Goal: Task Accomplishment & Management: Manage account settings

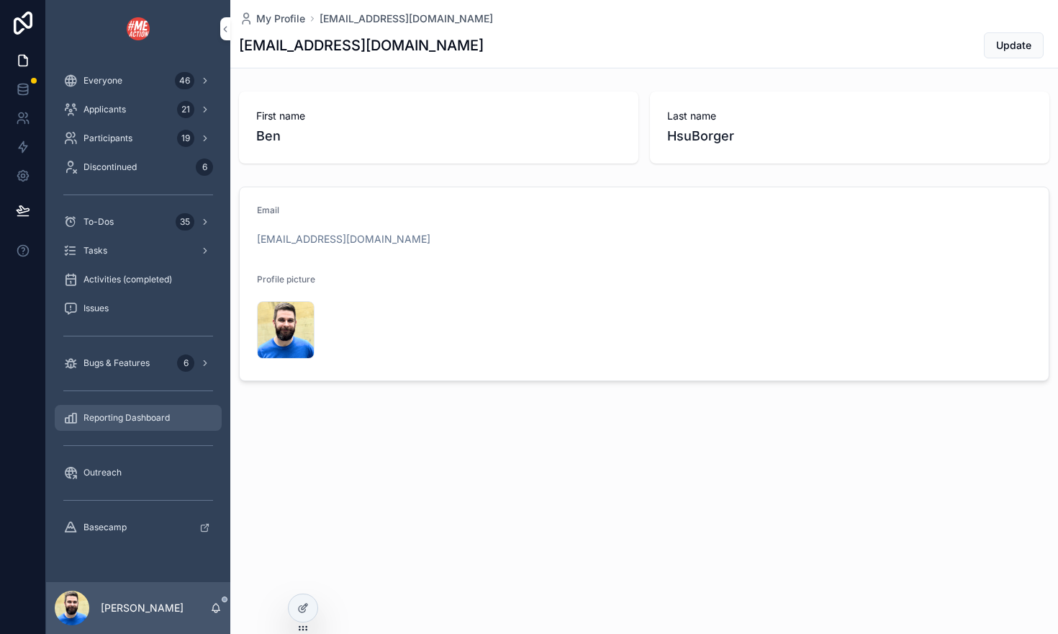
click at [128, 410] on div "Reporting Dashboard" at bounding box center [138, 417] width 150 height 23
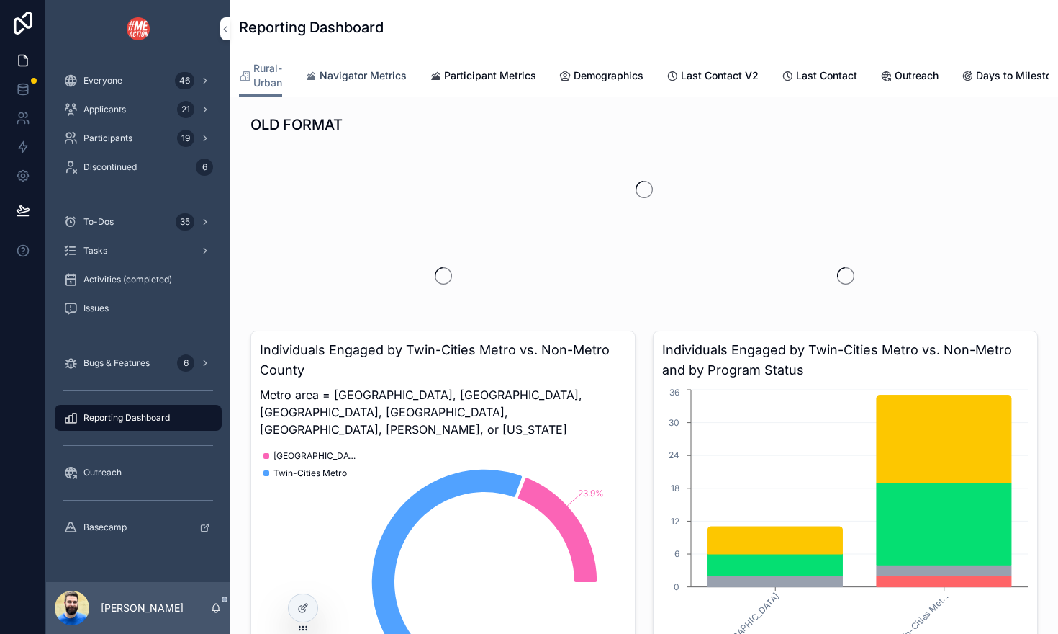
click at [377, 69] on span "Navigator Metrics" at bounding box center [363, 75] width 87 height 14
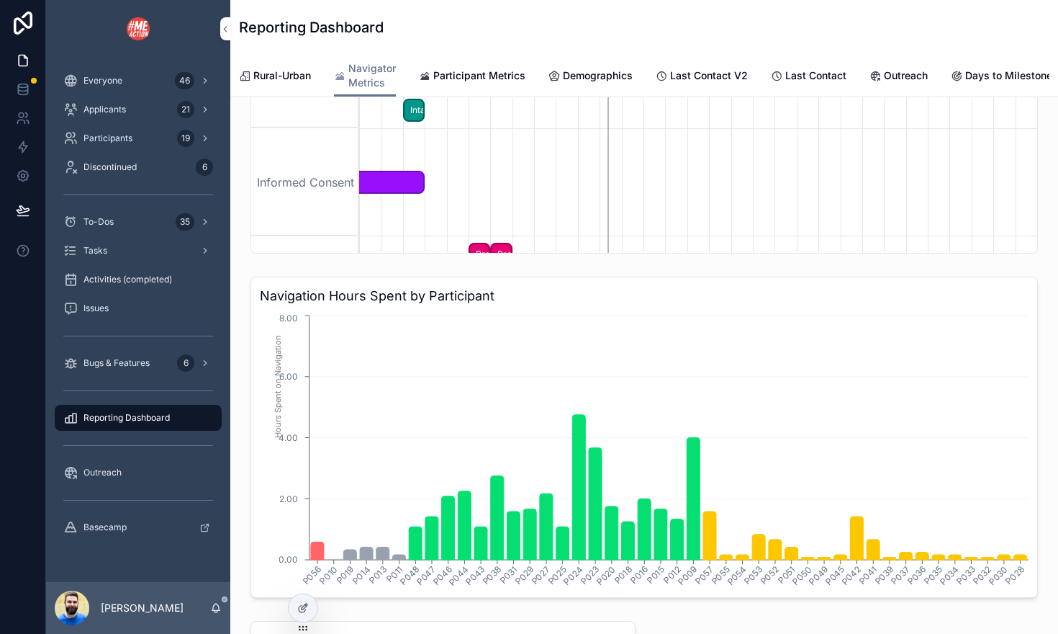
scroll to position [3039, 0]
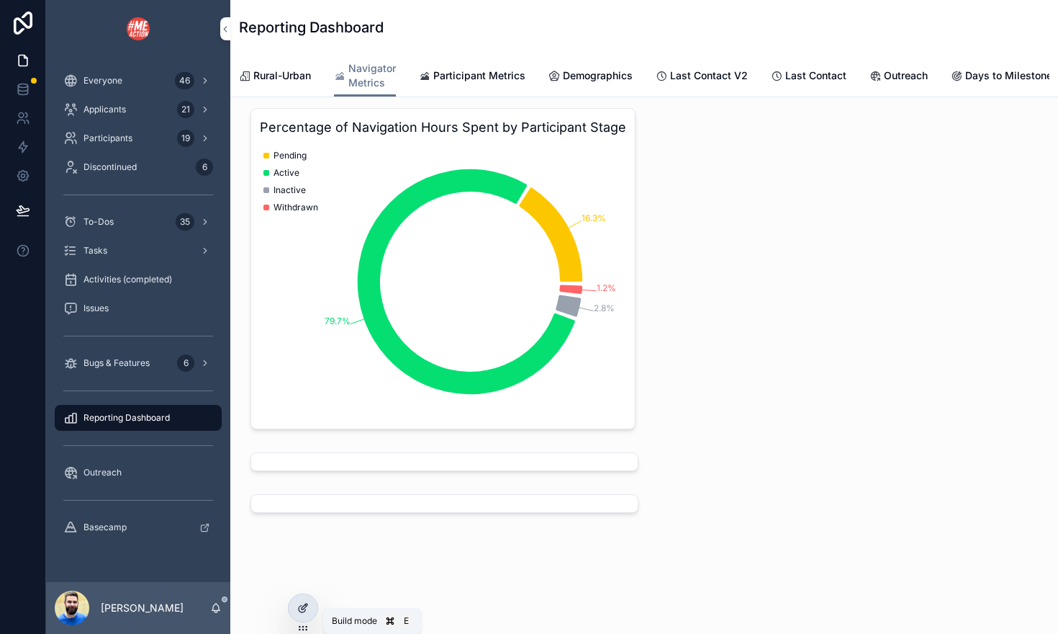
click at [308, 607] on icon at bounding box center [303, 608] width 12 height 12
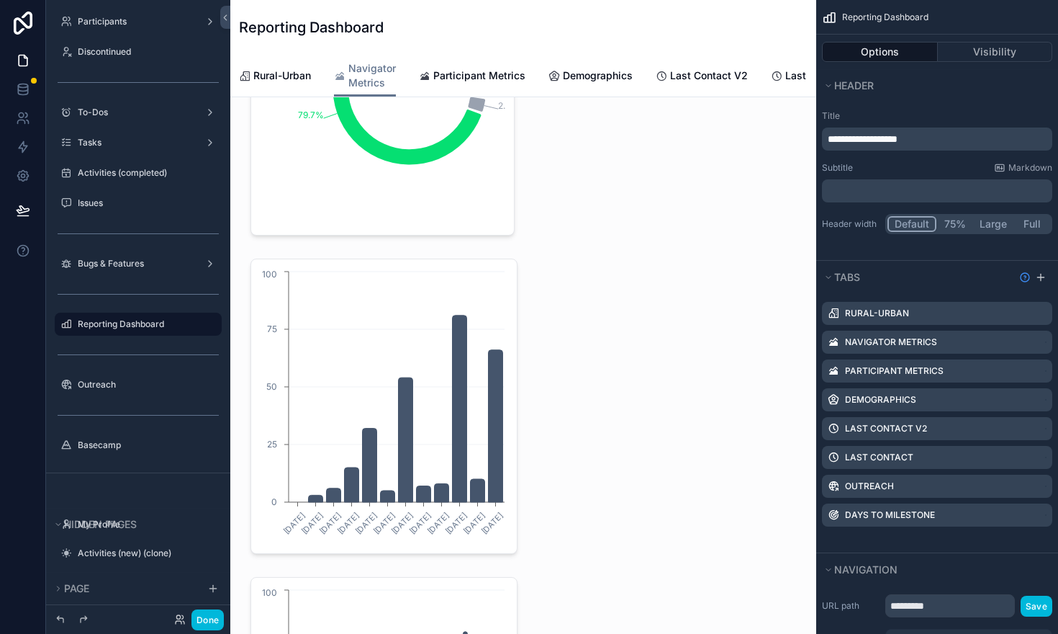
scroll to position [3284, 0]
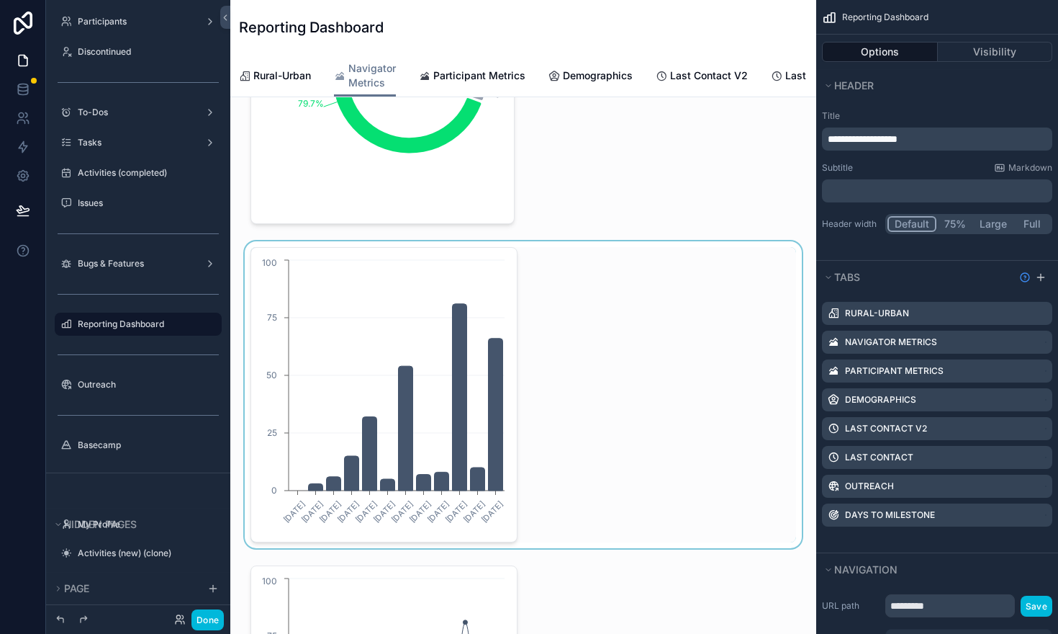
click at [432, 361] on div "scrollable content" at bounding box center [523, 394] width 563 height 307
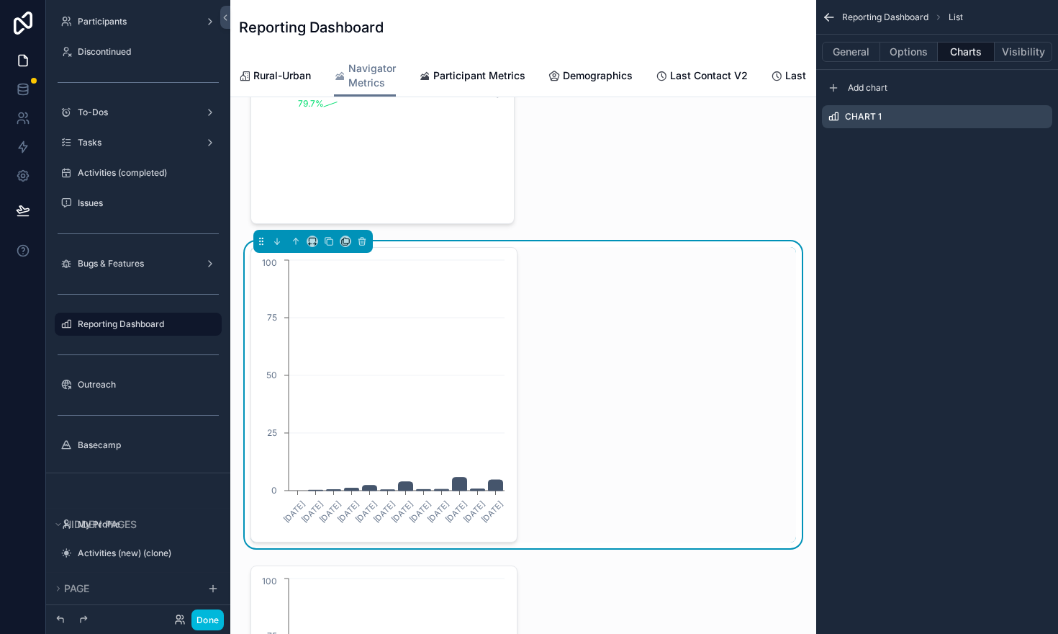
scroll to position [0, 436]
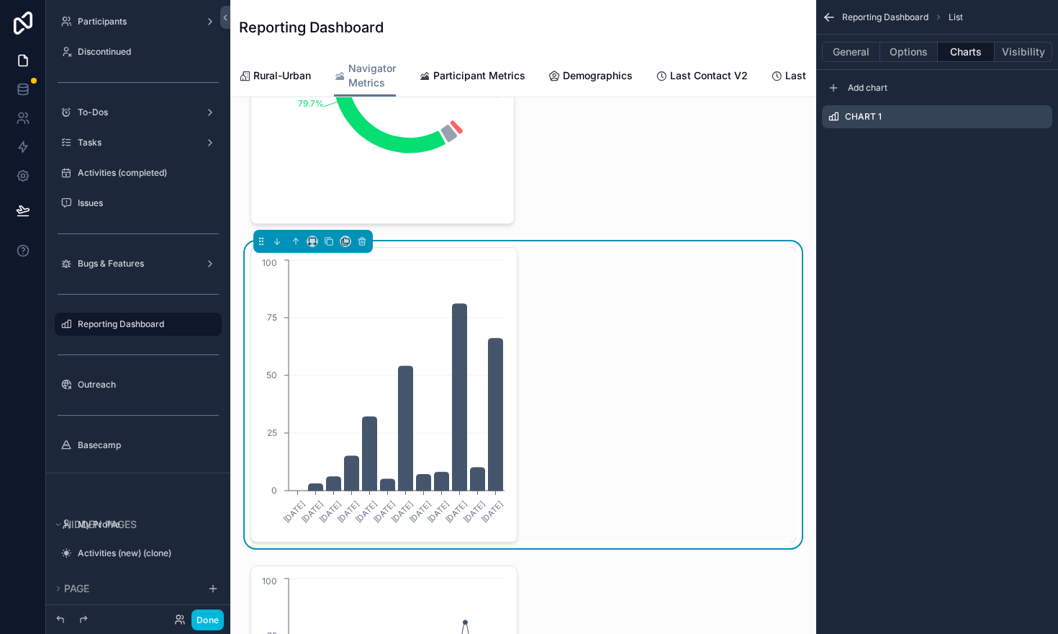
click at [0, 0] on icon "scrollable content" at bounding box center [0, 0] width 0 height 0
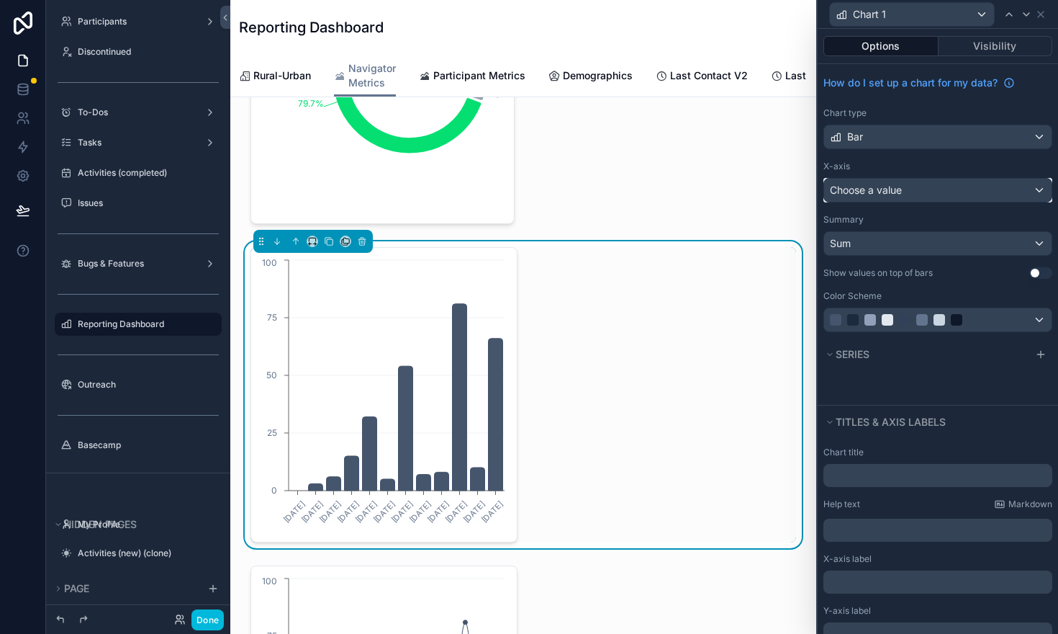
click at [1041, 186] on div "Choose a value" at bounding box center [937, 190] width 227 height 23
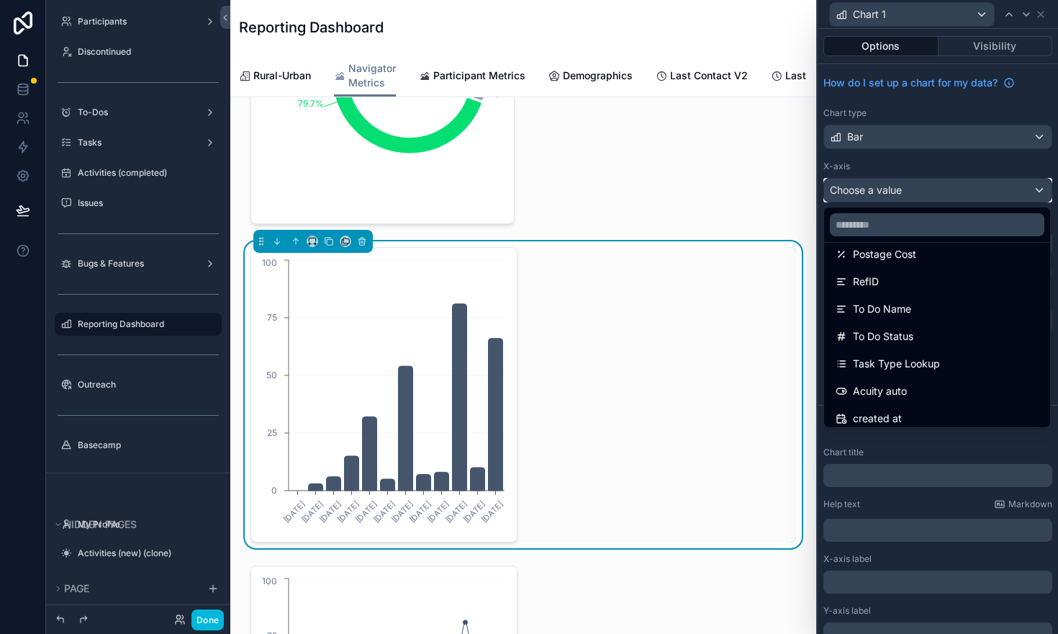
scroll to position [677, 0]
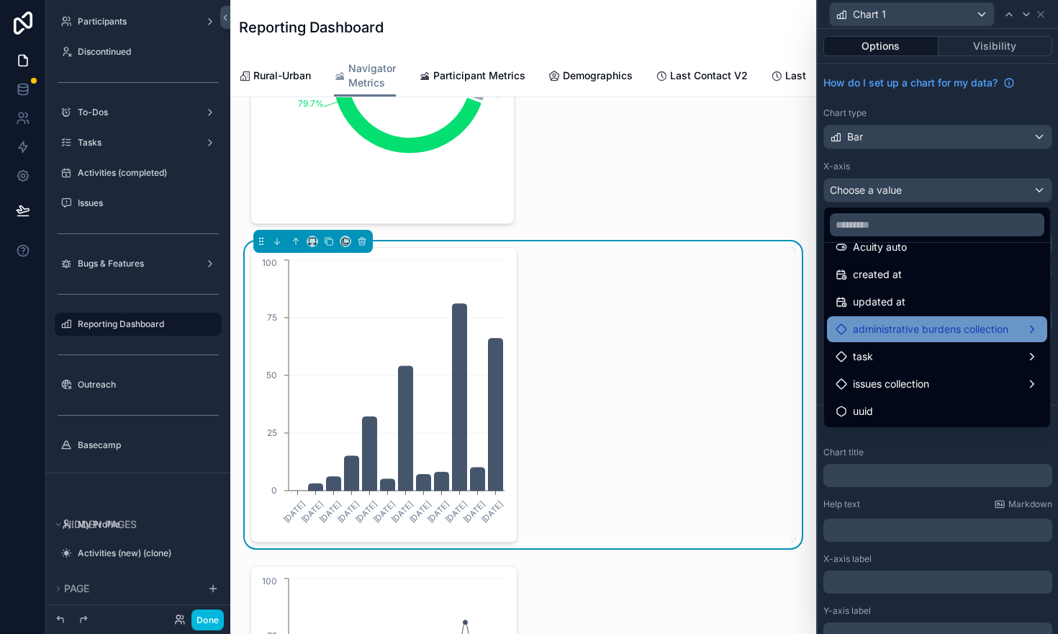
click at [877, 333] on span "administrative burdens collection" at bounding box center [930, 328] width 155 height 17
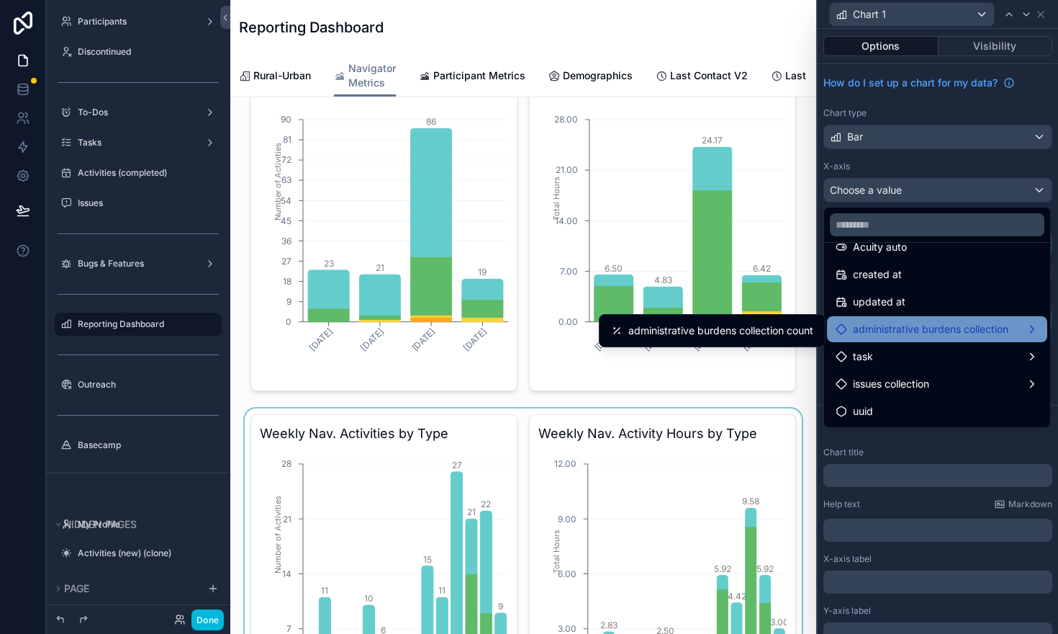
scroll to position [0, 0]
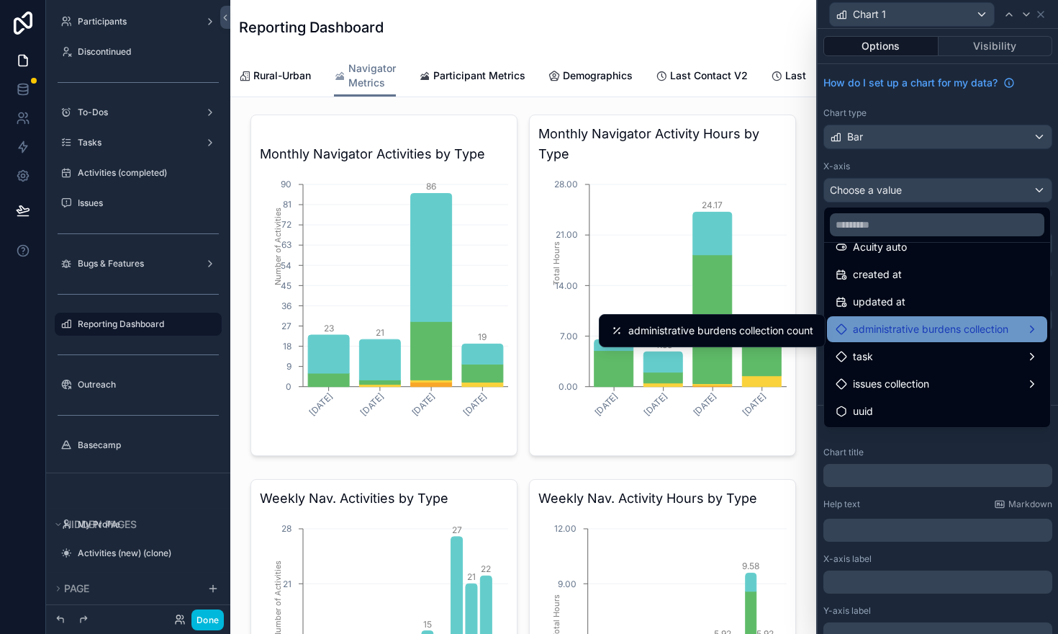
click at [1024, 171] on div at bounding box center [938, 317] width 240 height 634
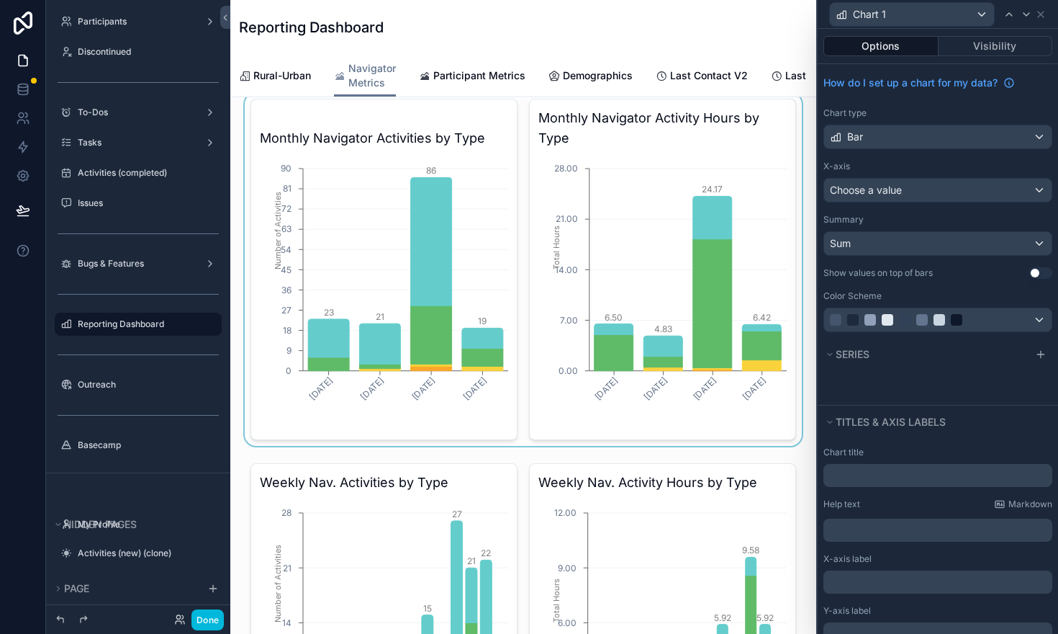
scroll to position [17, 0]
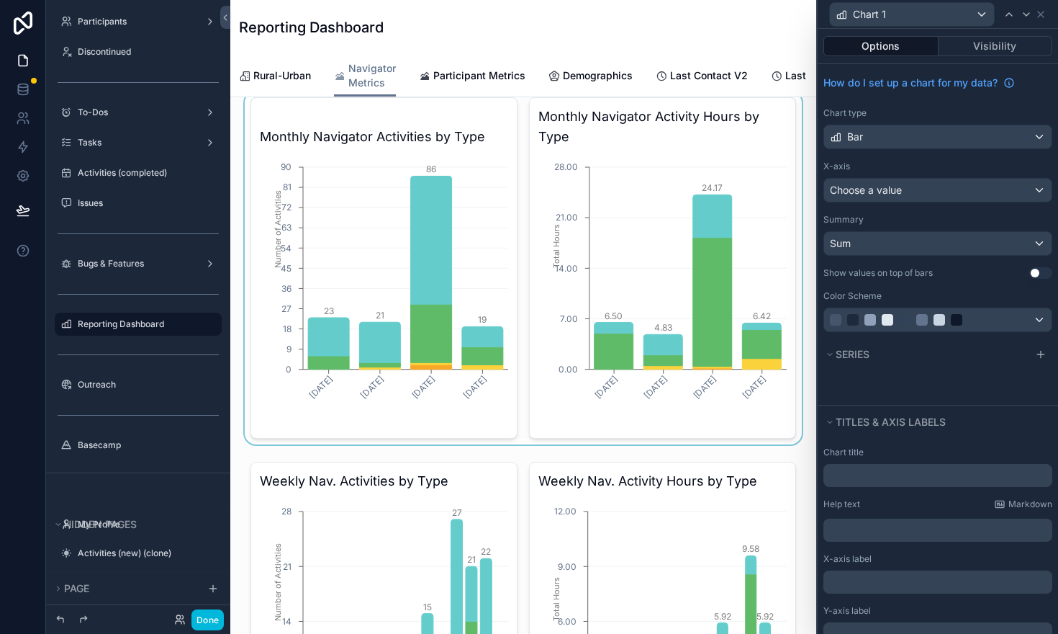
click at [752, 178] on div "scrollable content" at bounding box center [523, 267] width 563 height 353
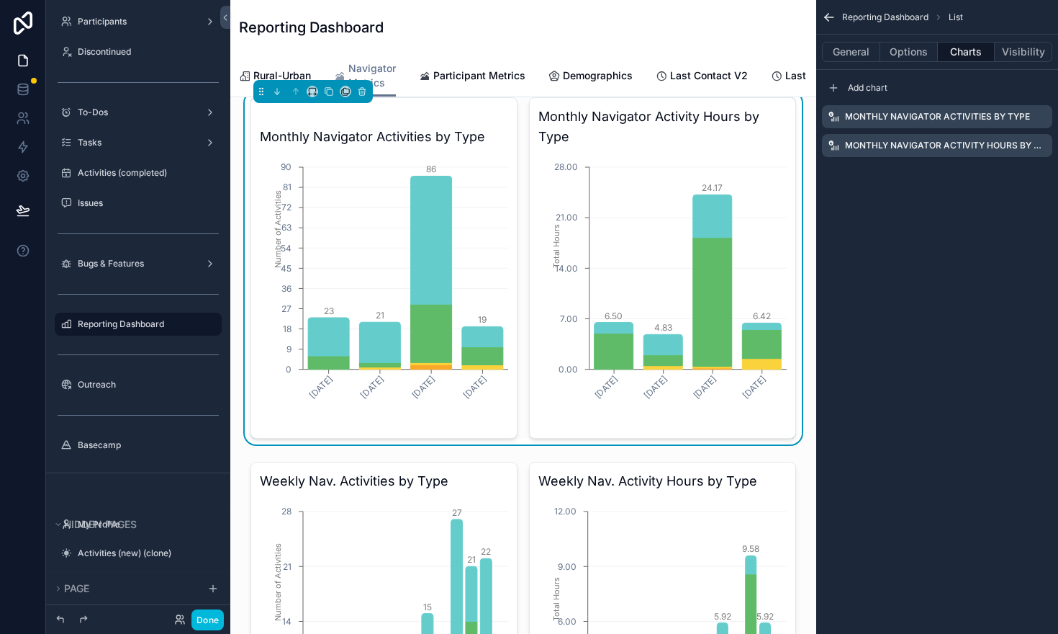
click at [0, 0] on icon "scrollable content" at bounding box center [0, 0] width 0 height 0
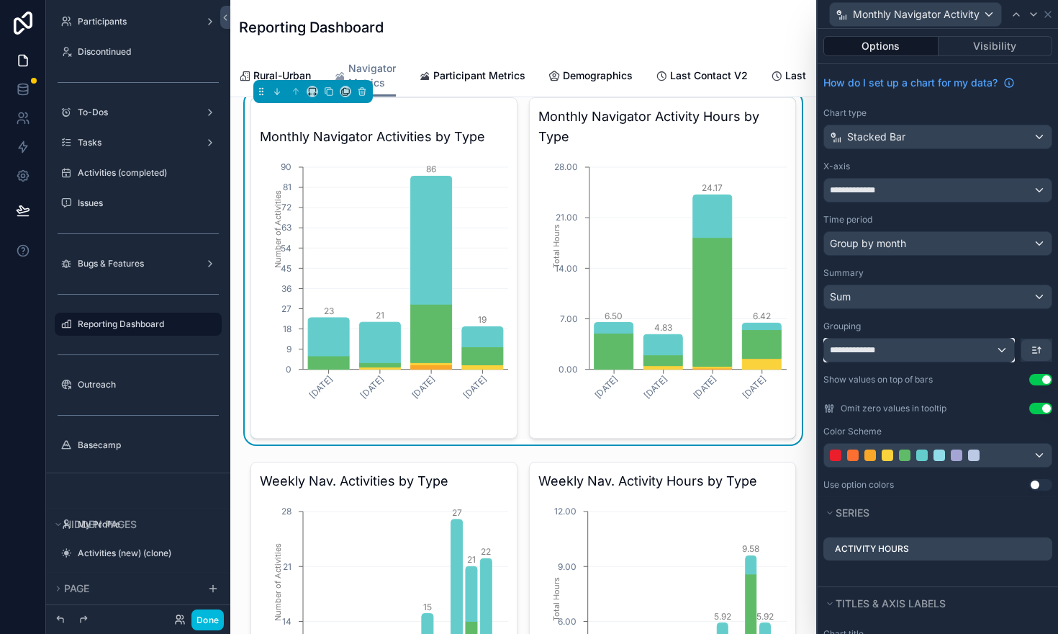
click at [1001, 348] on div "**********" at bounding box center [919, 349] width 190 height 23
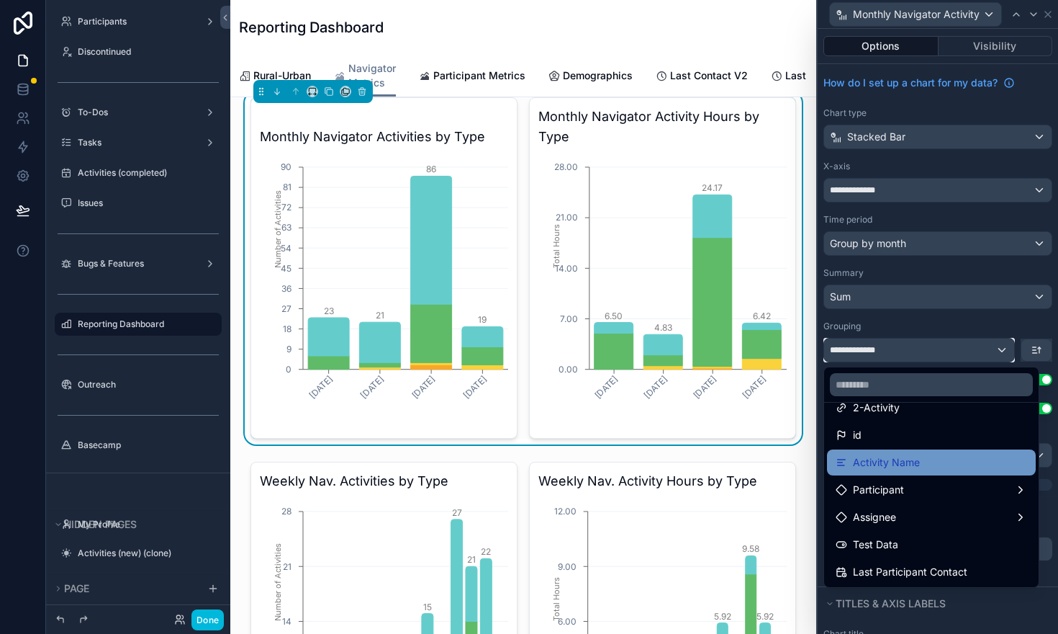
scroll to position [0, 0]
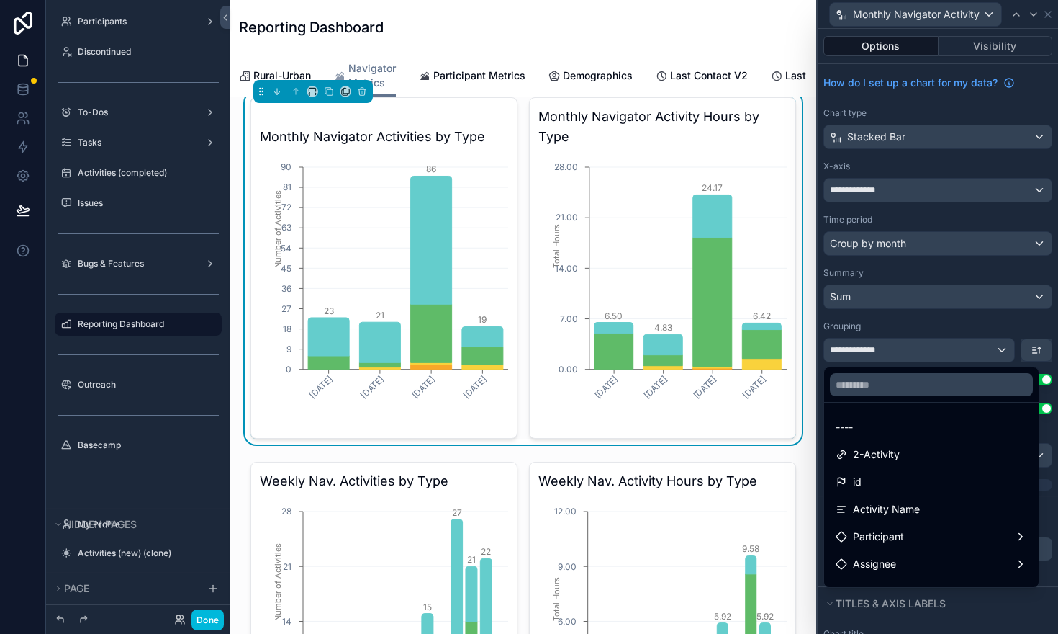
click at [723, 22] on div "Reporting Dashboard" at bounding box center [523, 27] width 569 height 20
click at [208, 618] on button "Done" at bounding box center [207, 619] width 32 height 21
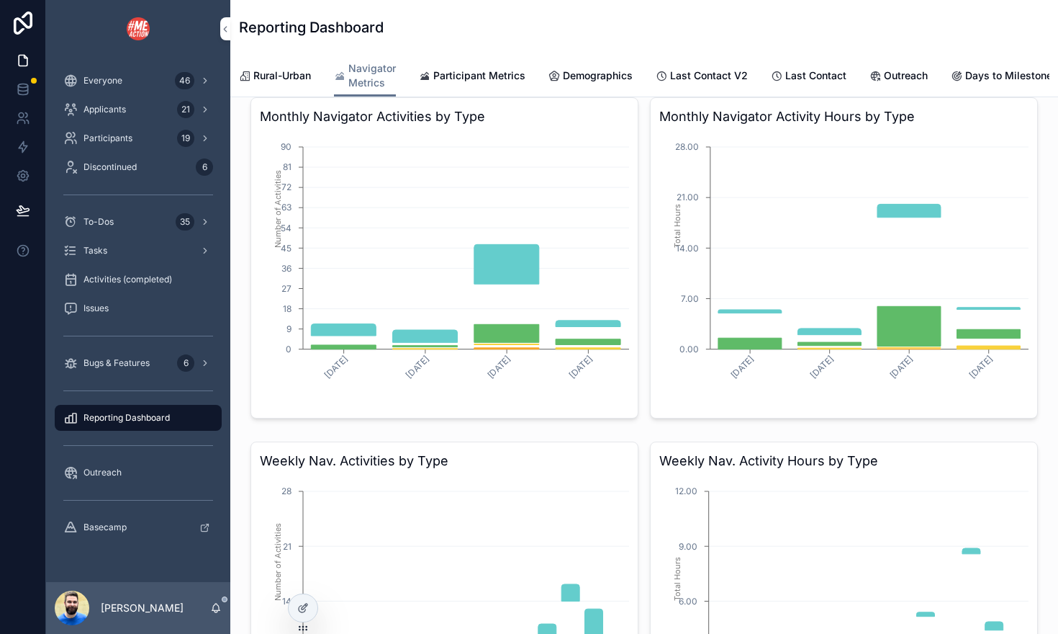
scroll to position [0, 678]
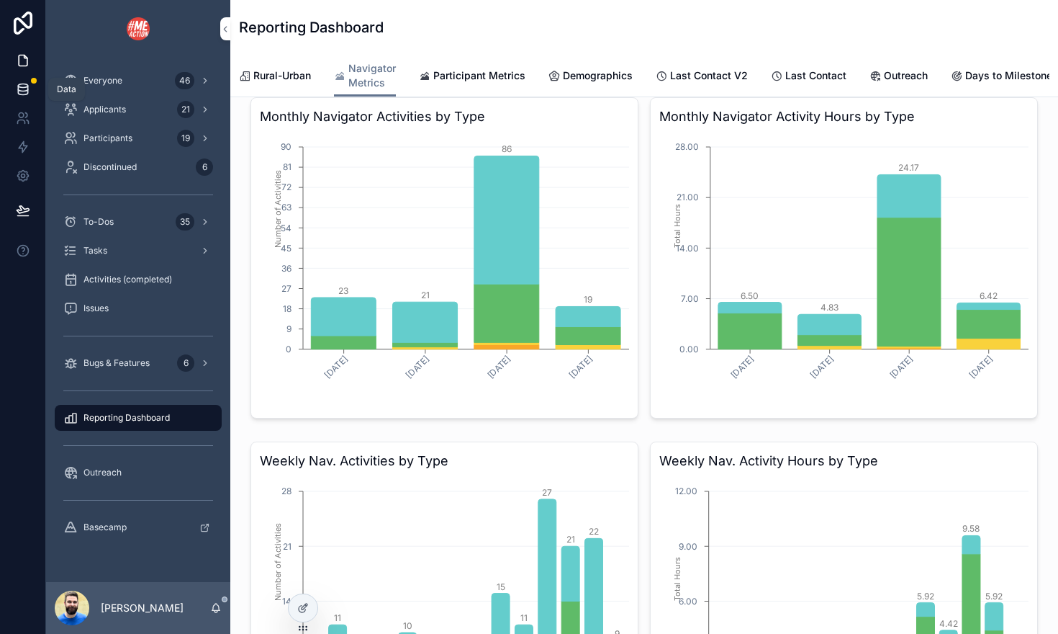
click at [29, 94] on icon at bounding box center [23, 89] width 14 height 14
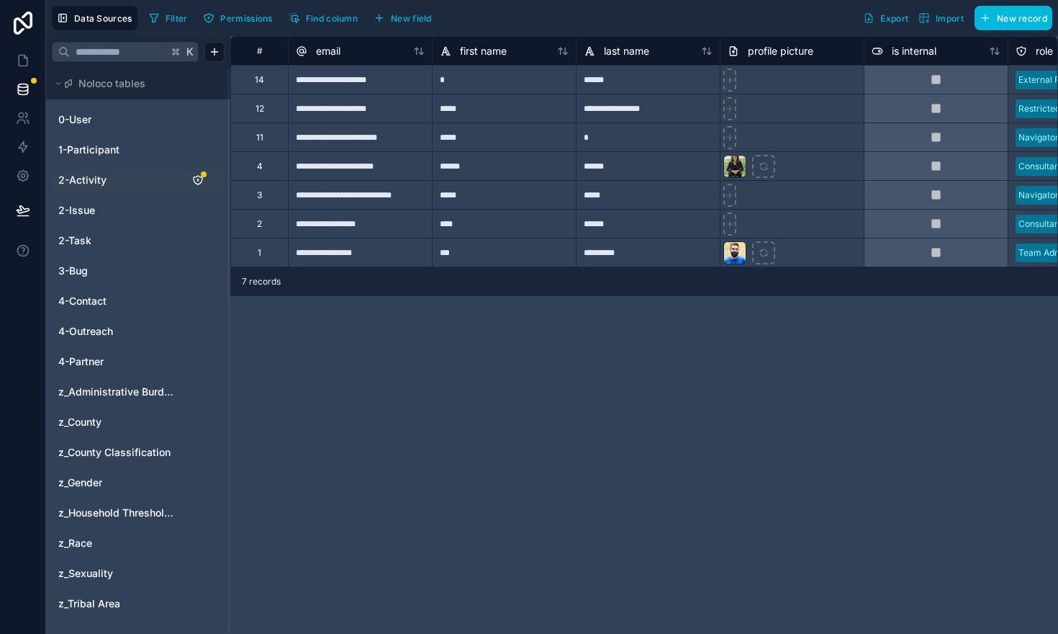
click at [135, 181] on link "2-Activity" at bounding box center [116, 180] width 117 height 14
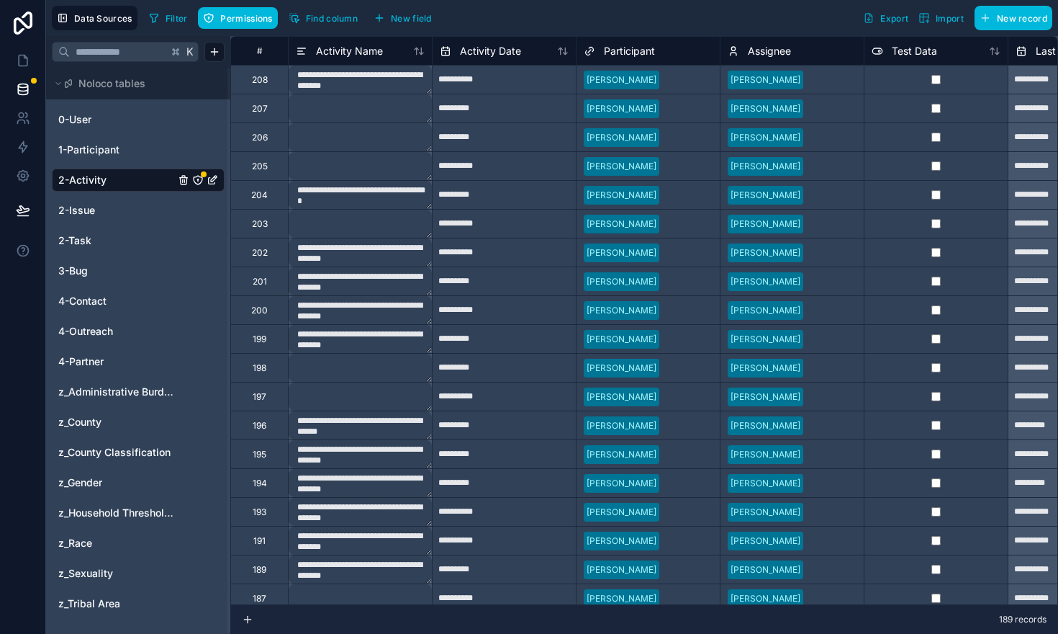
click at [200, 176] on icon "2-Activity" at bounding box center [198, 180] width 9 height 9
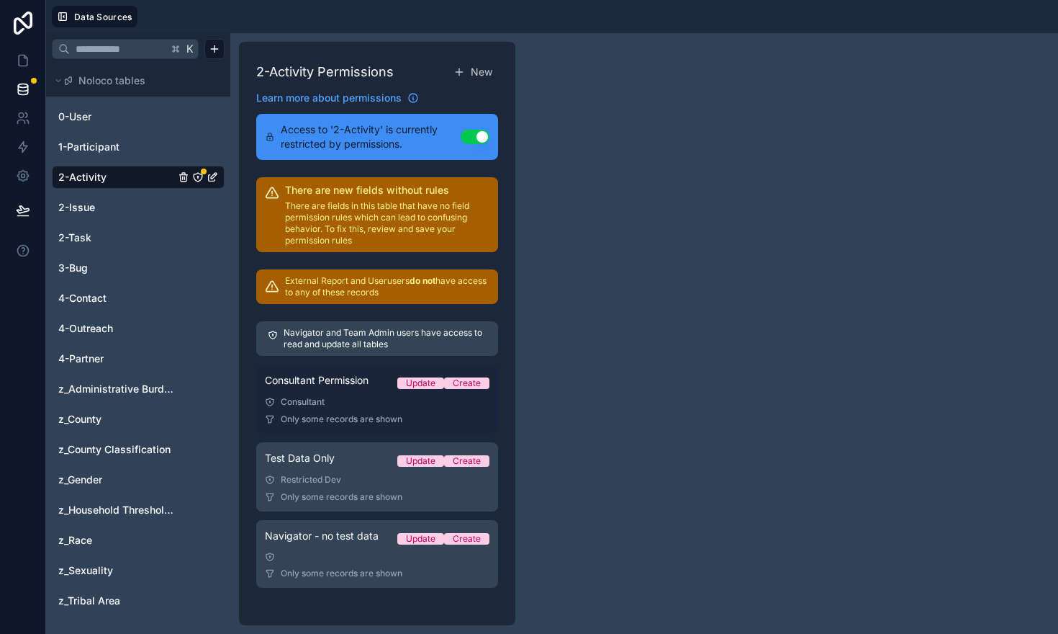
click at [354, 397] on div "Consultant" at bounding box center [377, 402] width 225 height 12
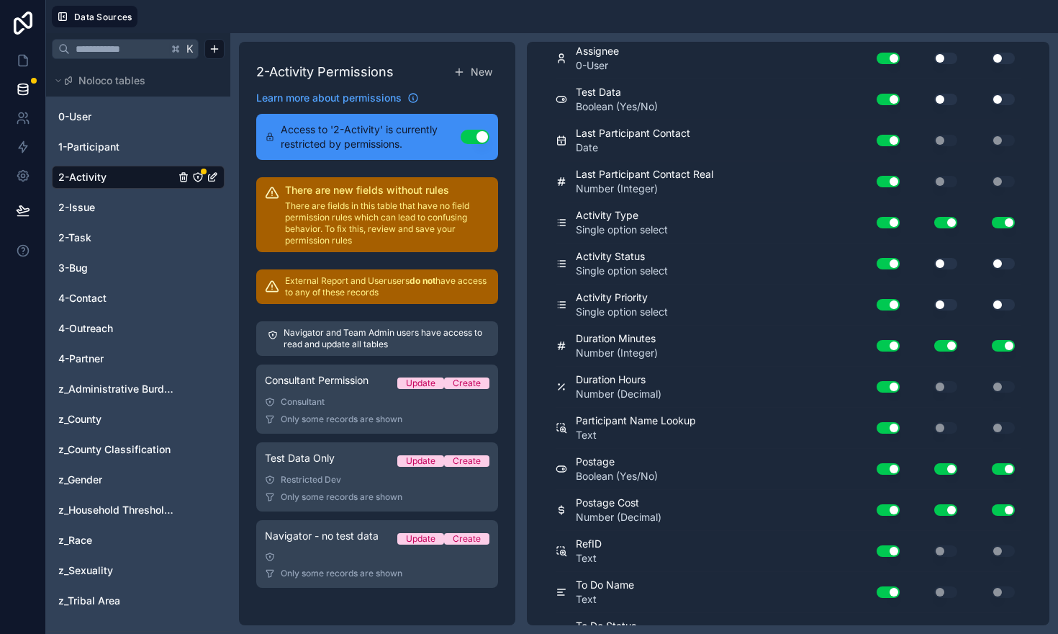
scroll to position [906, 0]
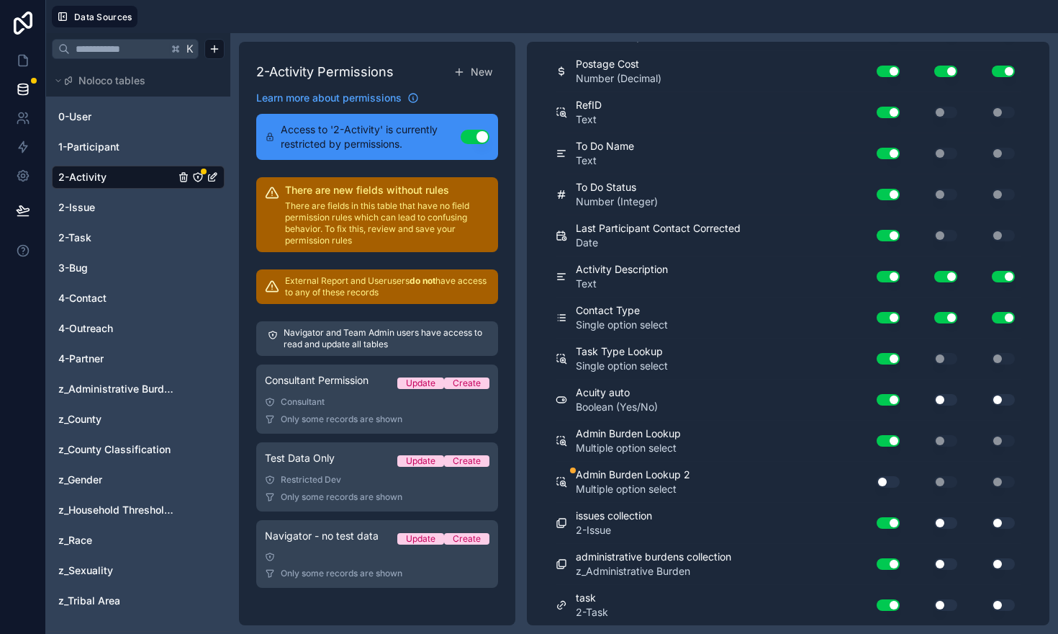
click at [892, 481] on button "Use setting" at bounding box center [888, 482] width 23 height 12
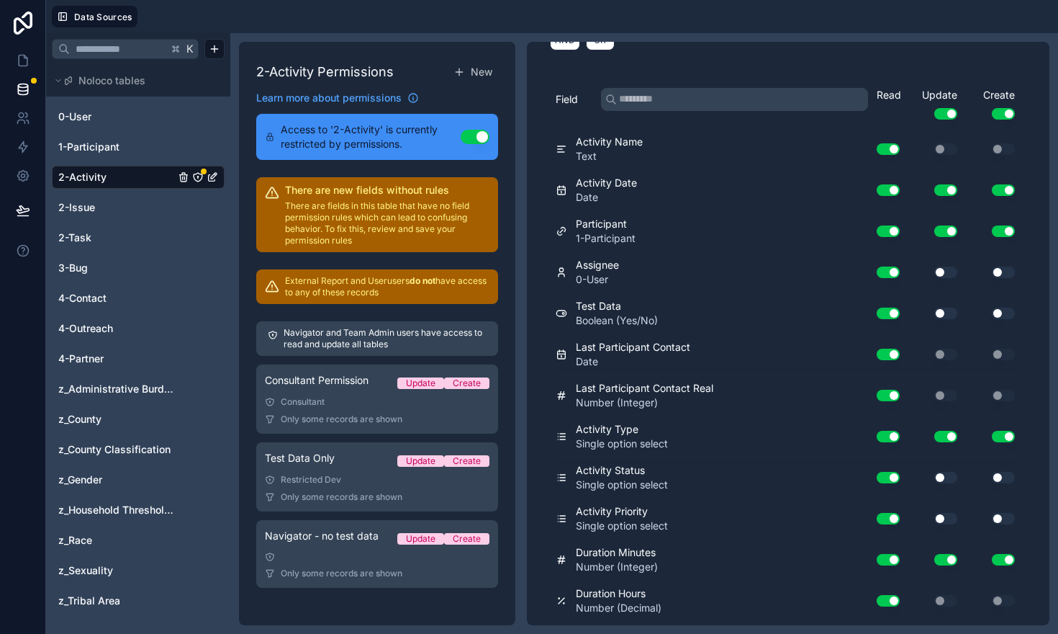
scroll to position [0, 0]
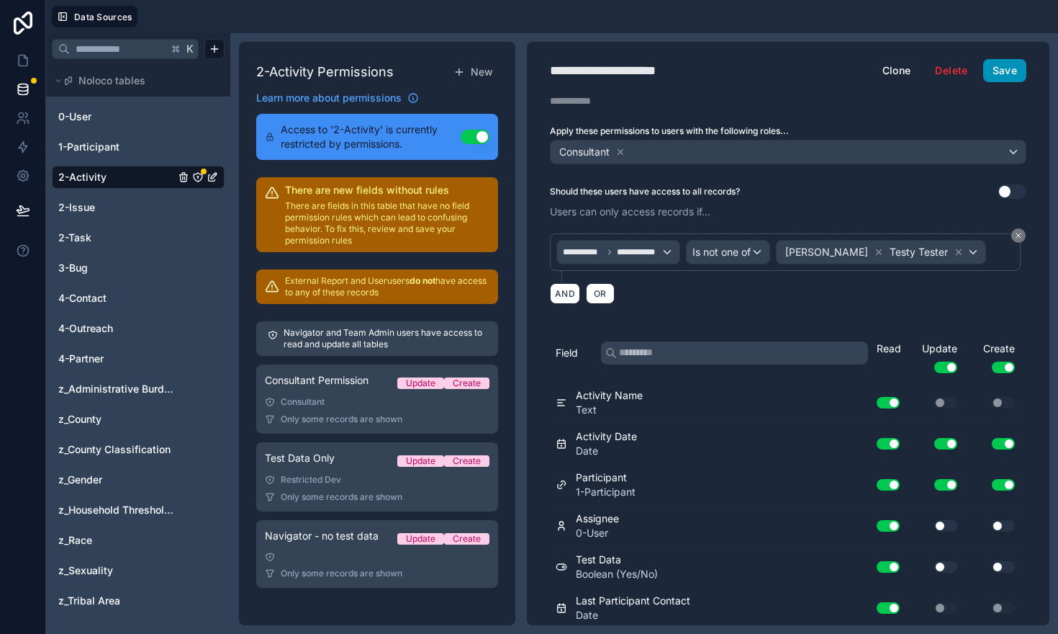
click at [990, 68] on button "Save" at bounding box center [1004, 70] width 43 height 23
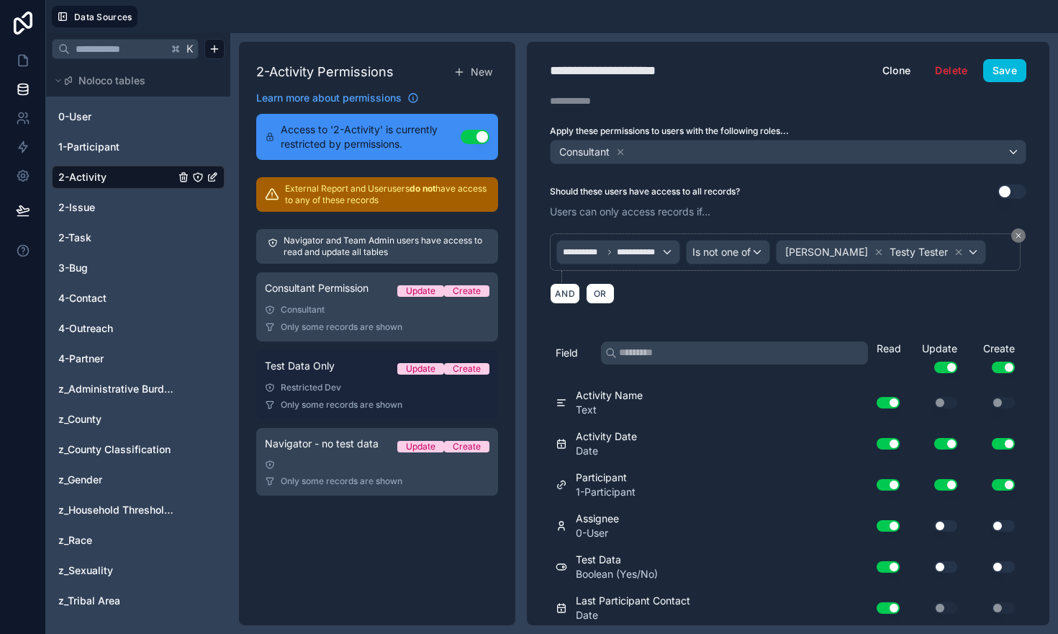
click at [392, 391] on div "Restricted Dev" at bounding box center [377, 388] width 225 height 12
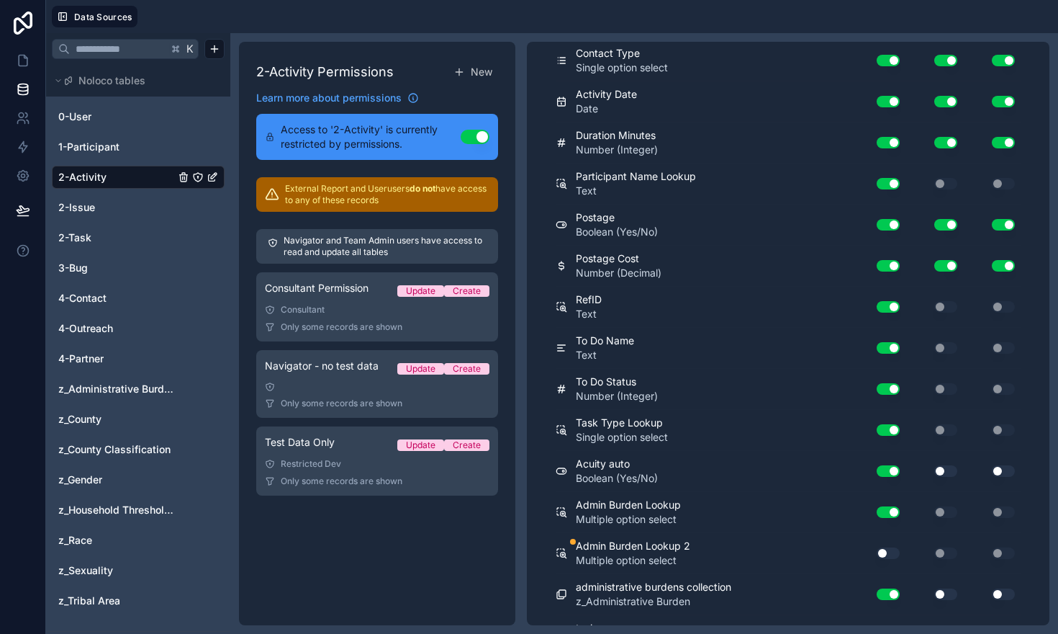
scroll to position [906, 0]
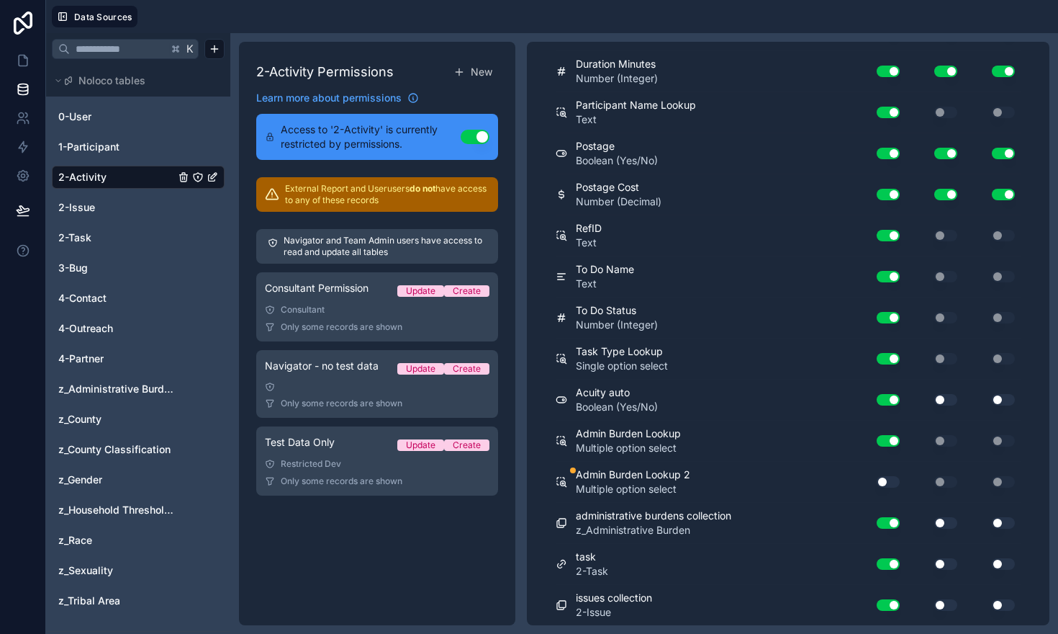
click at [892, 477] on button "Use setting" at bounding box center [888, 482] width 23 height 12
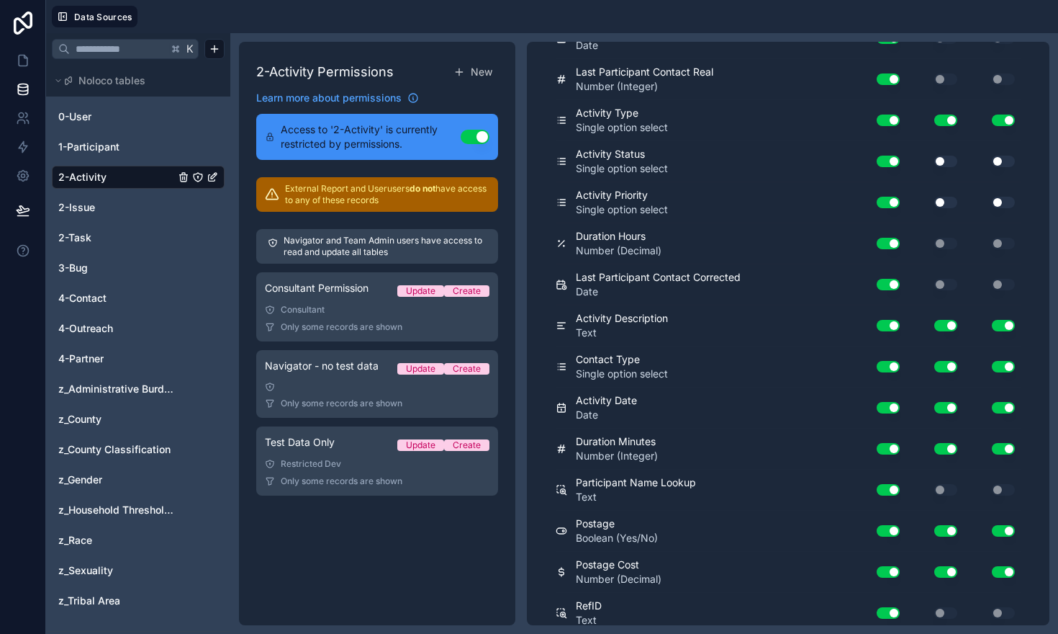
scroll to position [0, 0]
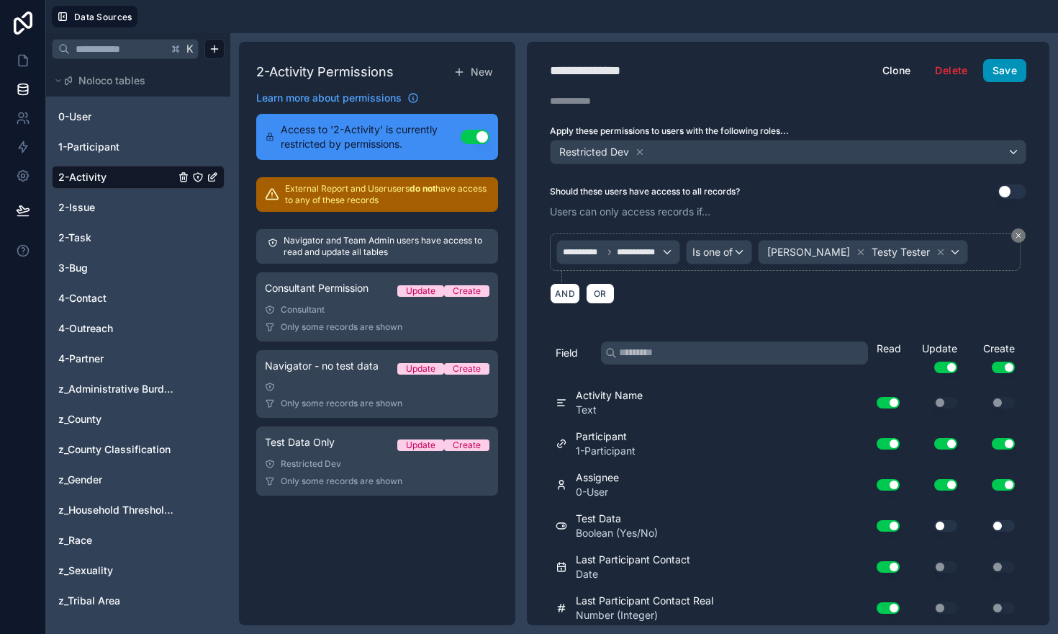
click at [1000, 72] on button "Save" at bounding box center [1004, 70] width 43 height 23
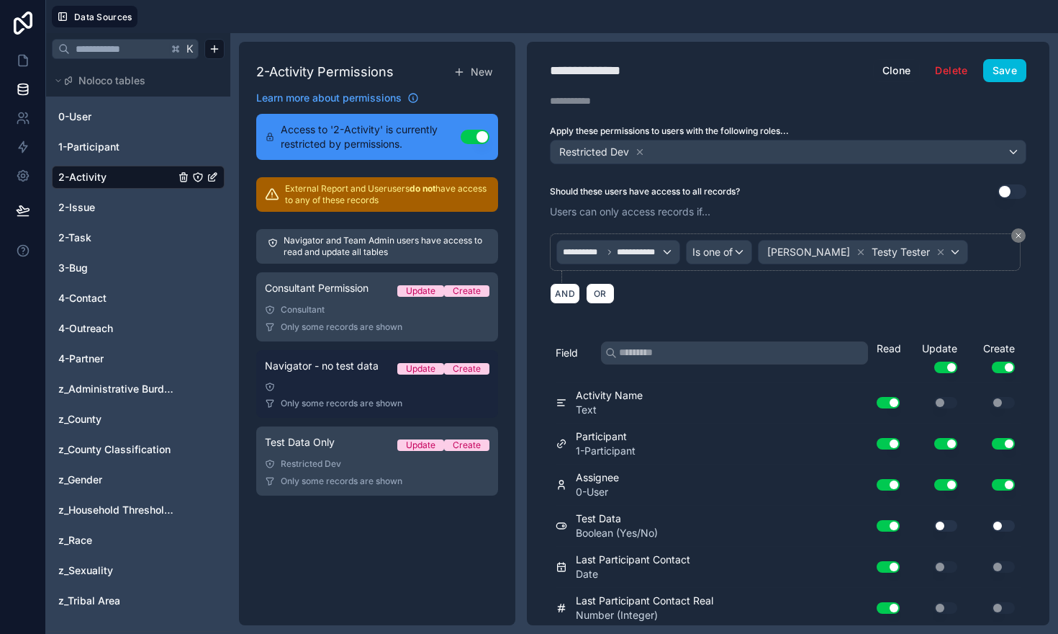
click at [359, 392] on link "Navigator - no test data Update Create Only some records are shown" at bounding box center [377, 384] width 242 height 68
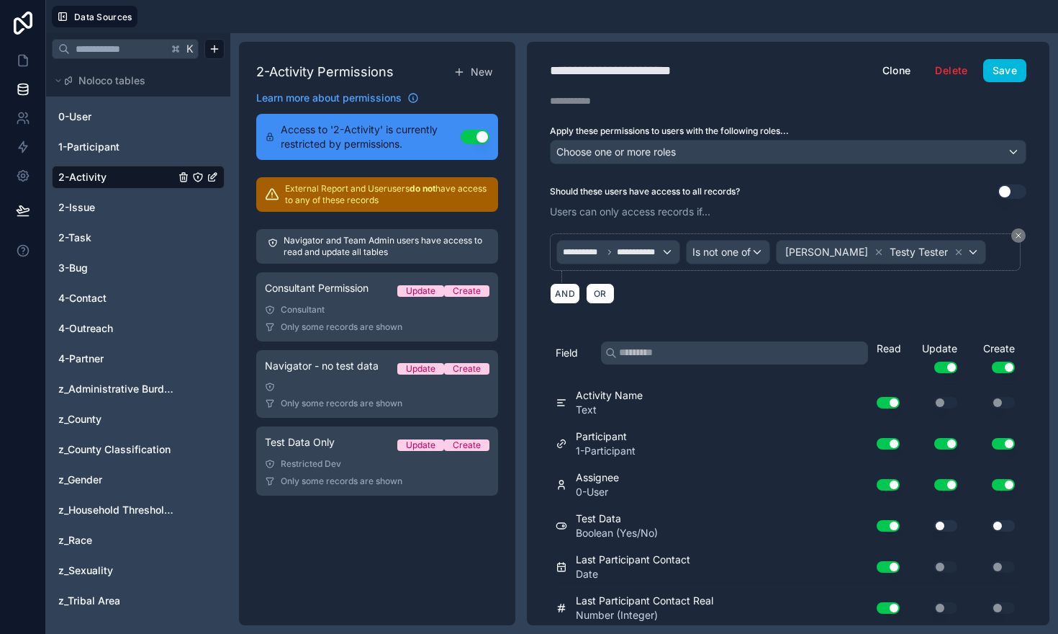
scroll to position [906, 0]
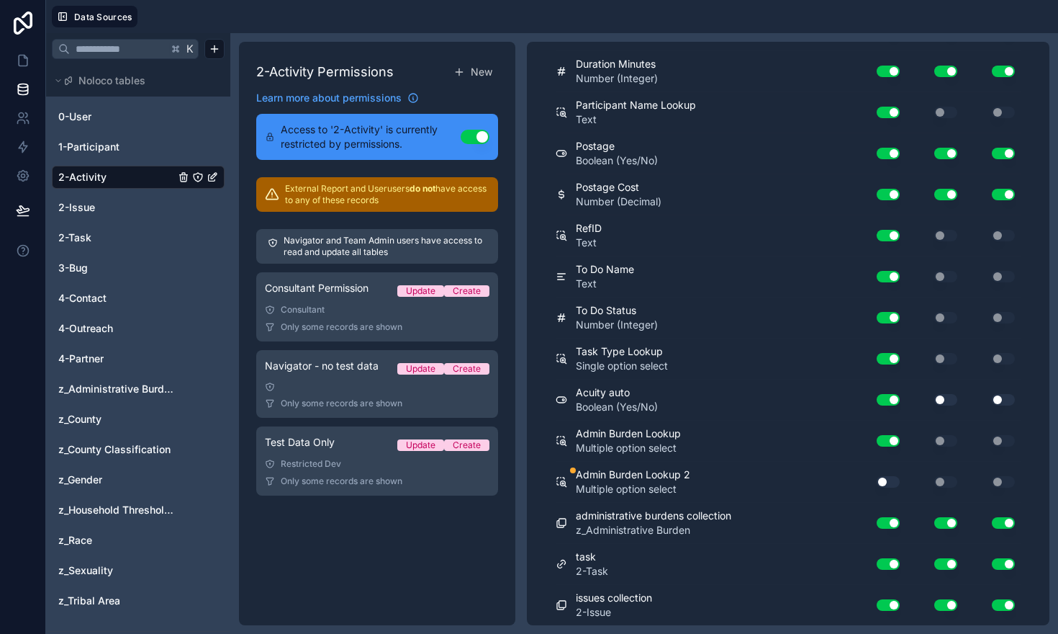
click at [891, 480] on button "Use setting" at bounding box center [888, 482] width 23 height 12
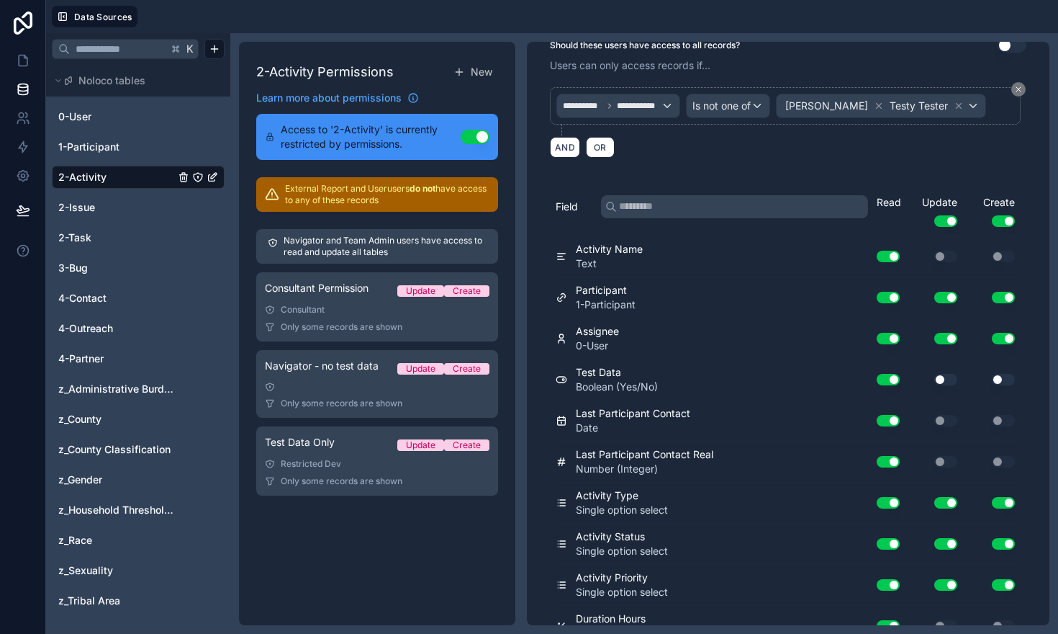
scroll to position [0, 0]
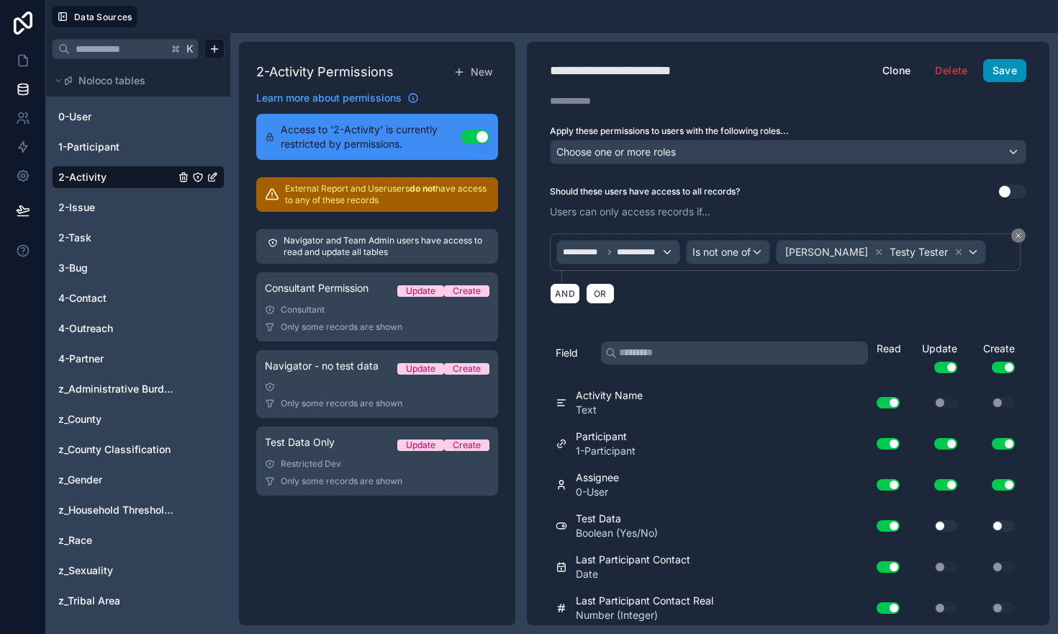
click at [1010, 66] on button "Save" at bounding box center [1004, 70] width 43 height 23
click at [20, 63] on icon at bounding box center [23, 60] width 14 height 14
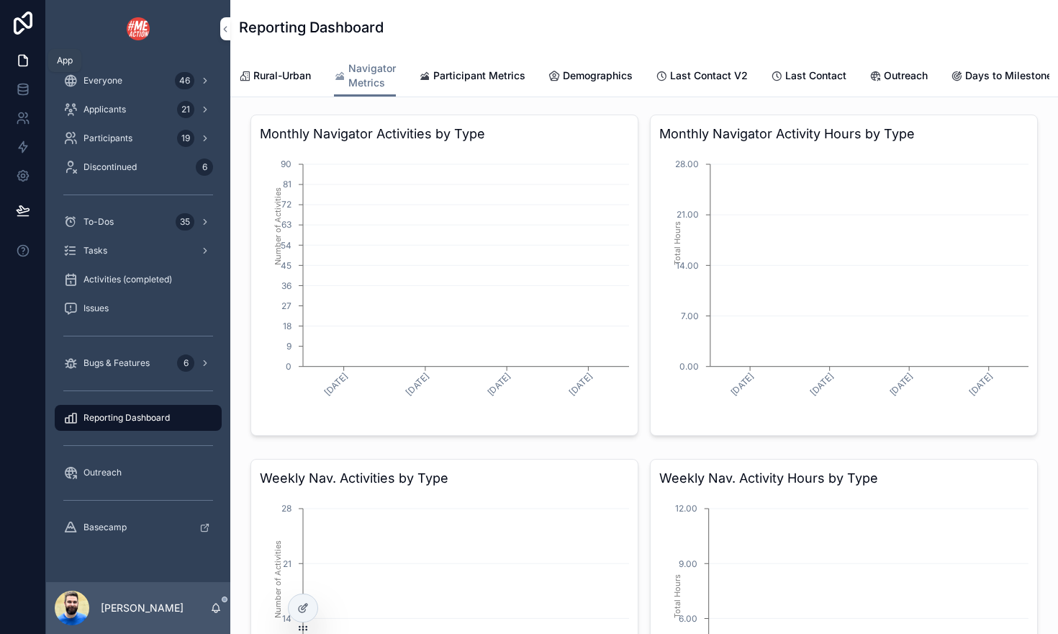
scroll to position [0, 678]
